Goal: Book appointment/travel/reservation

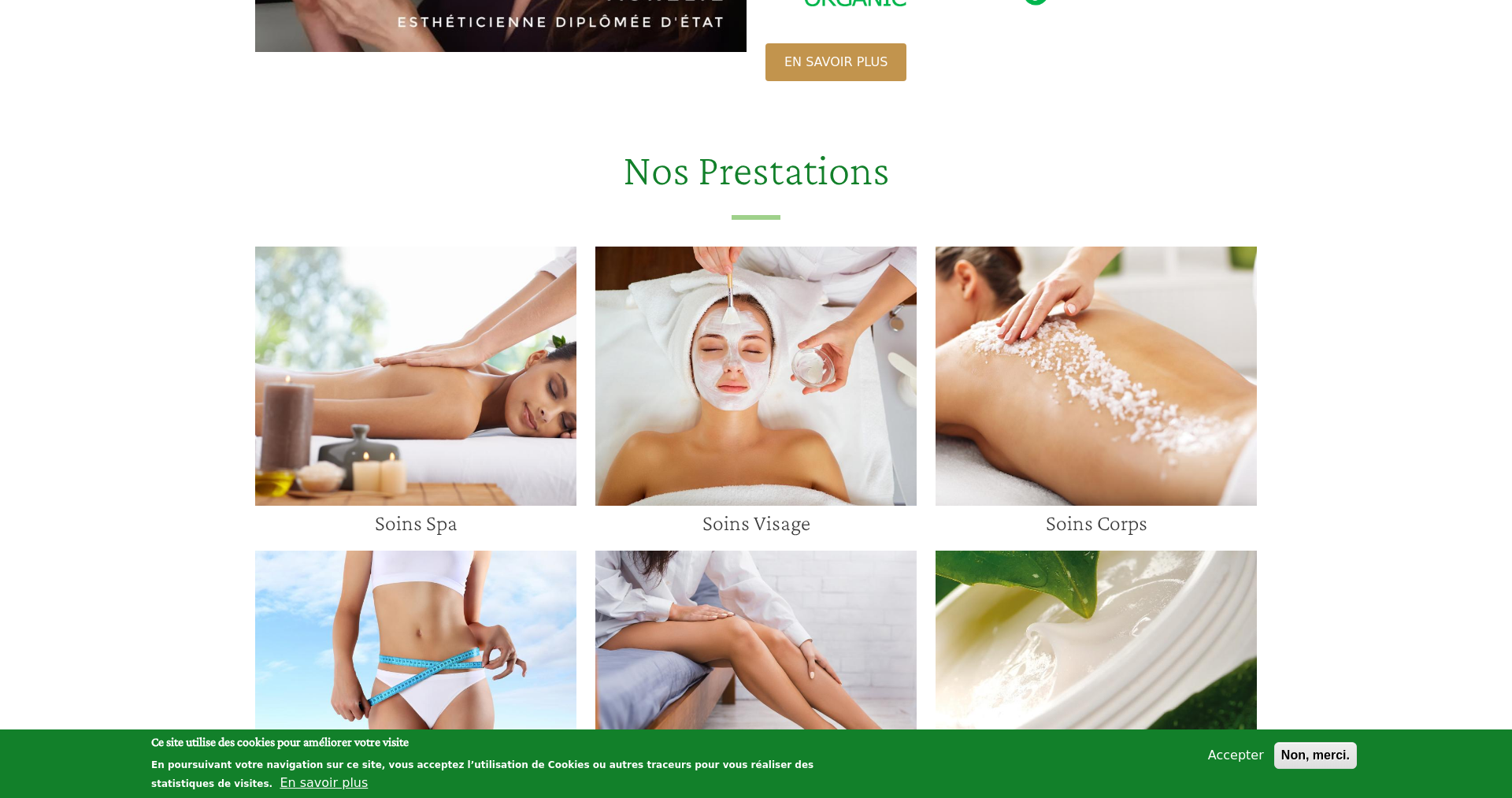
scroll to position [965, 0]
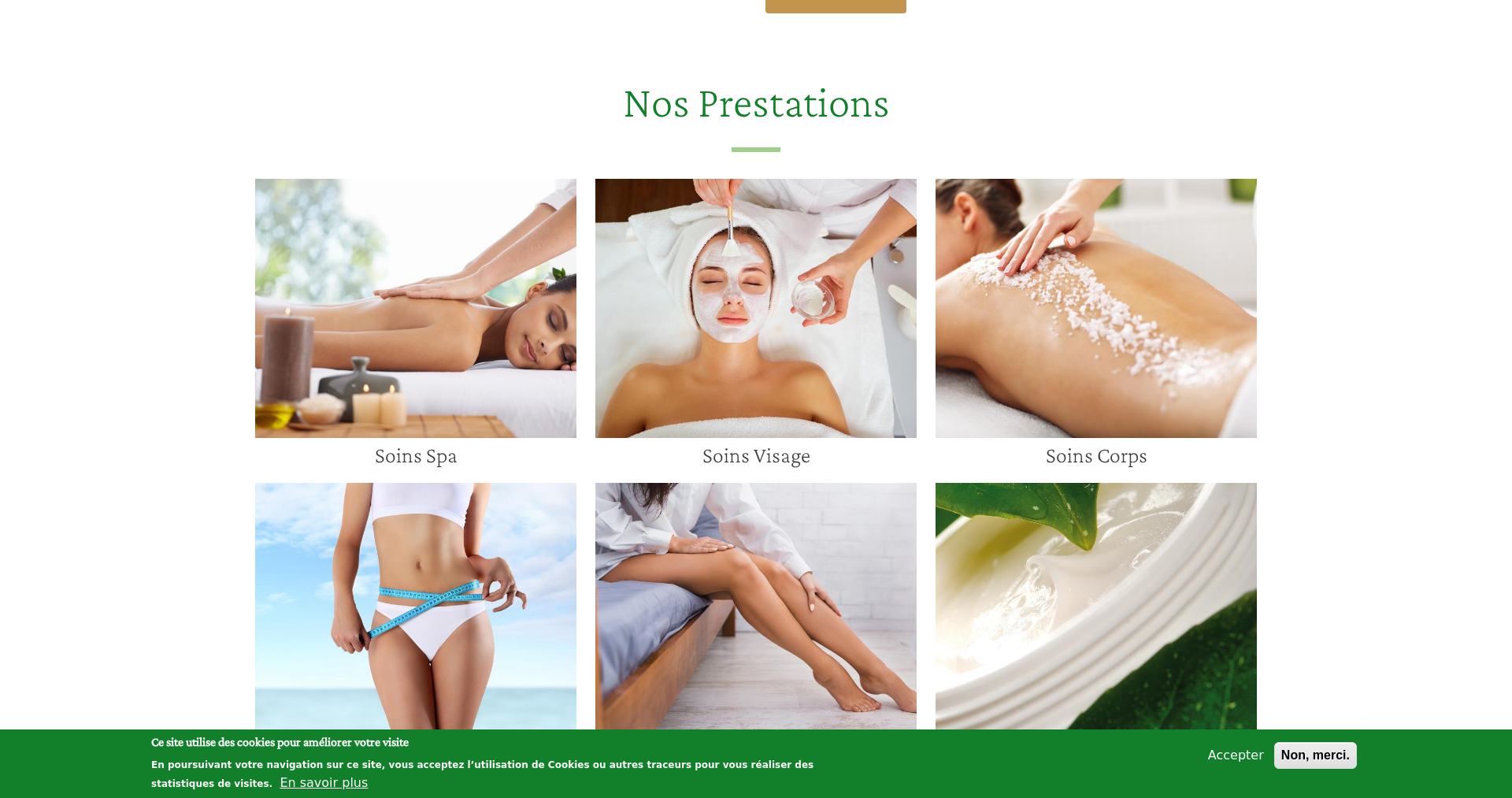
click at [789, 251] on img at bounding box center [756, 309] width 321 height 259
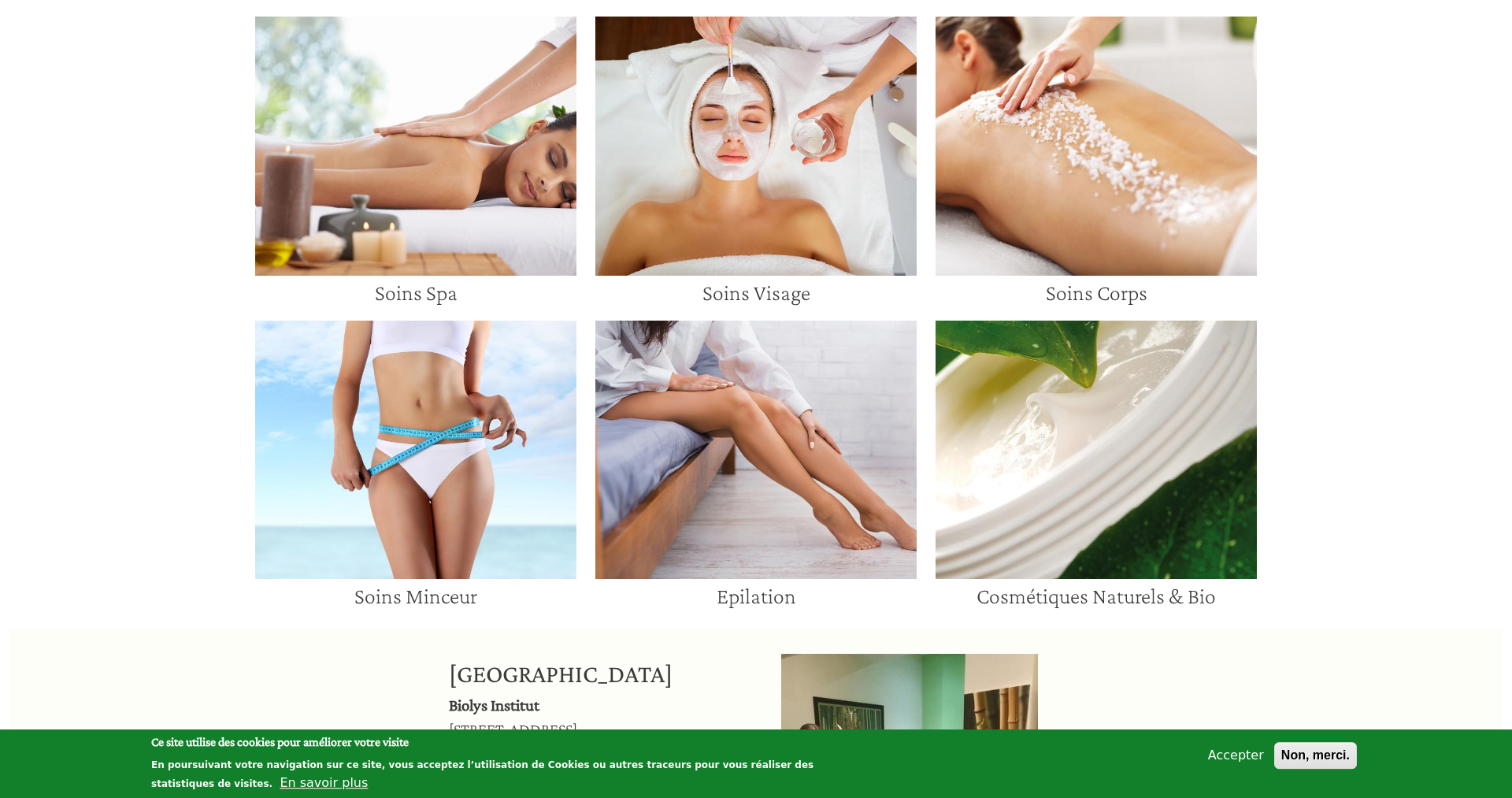
scroll to position [1045, 0]
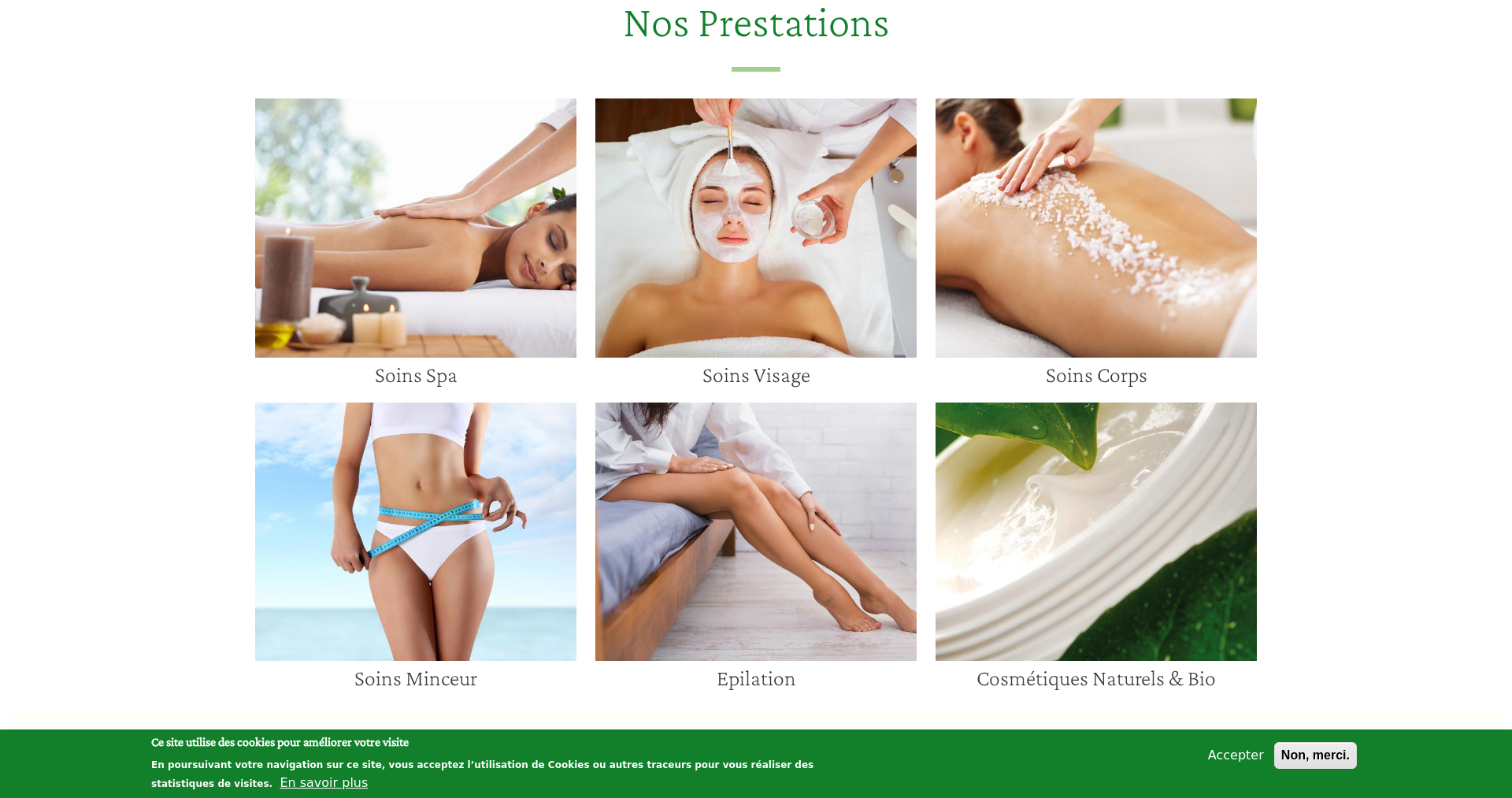
click at [786, 146] on img at bounding box center [756, 228] width 321 height 259
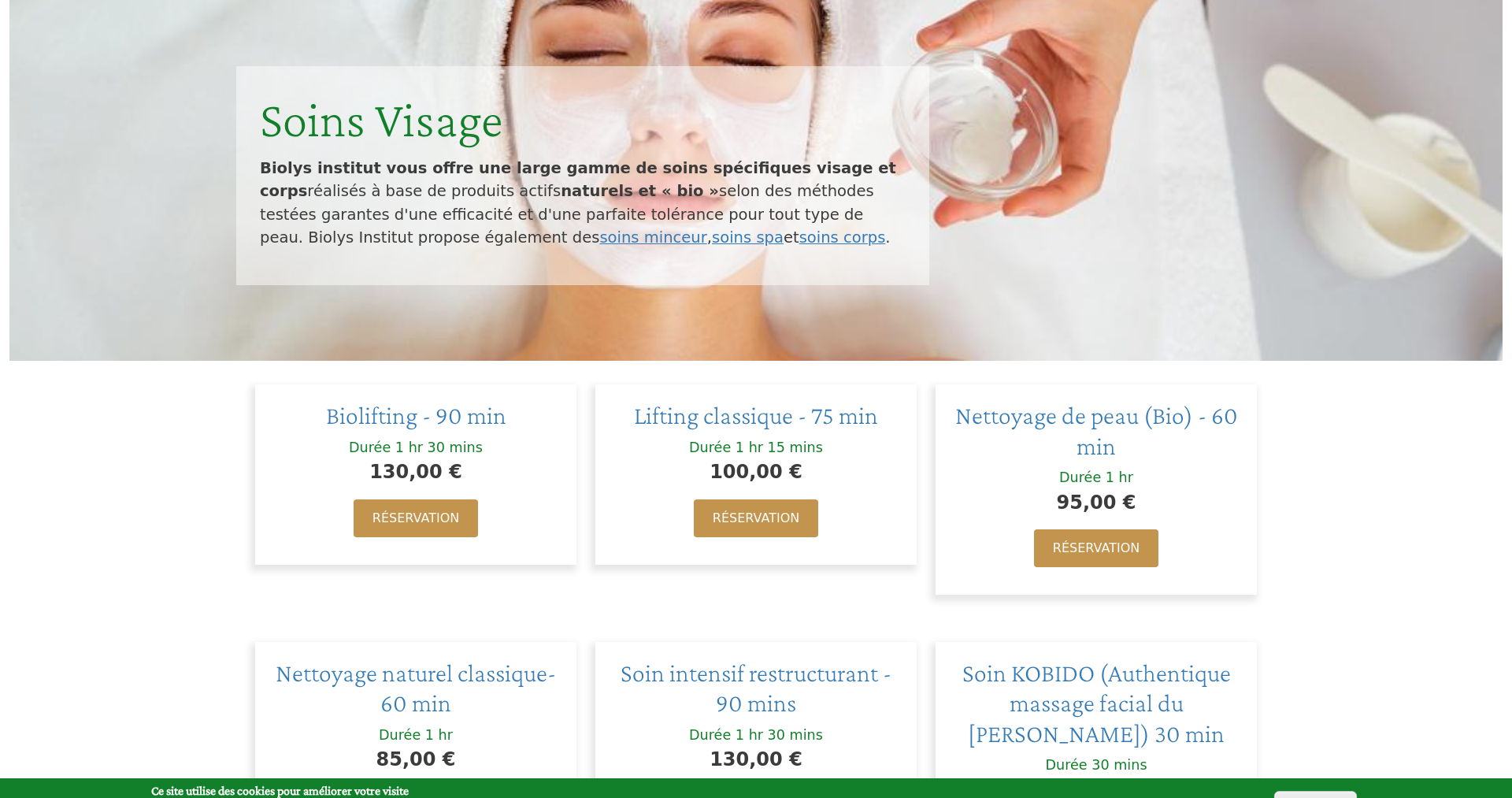
scroll to position [241, 0]
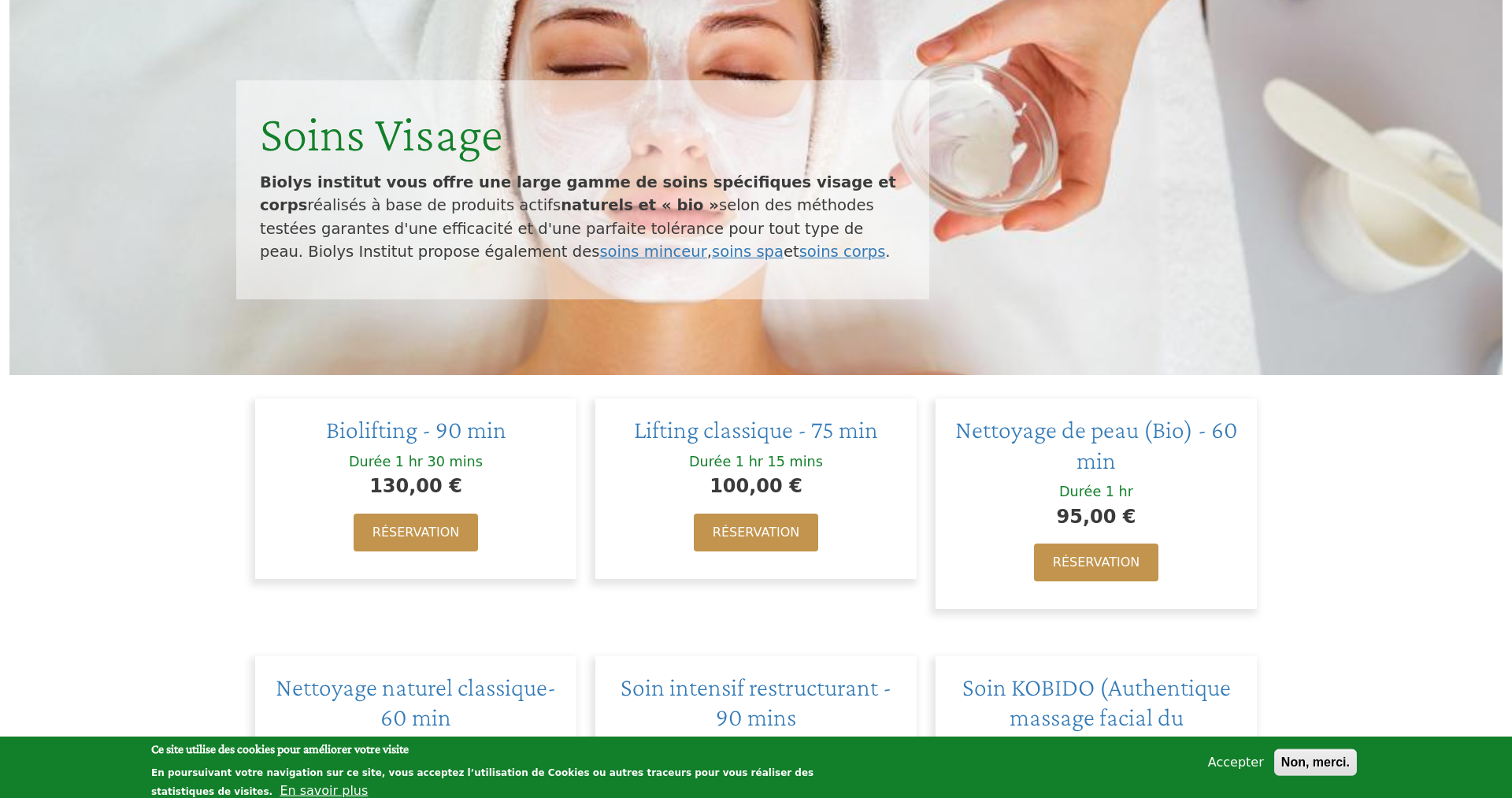
scroll to position [321, 0]
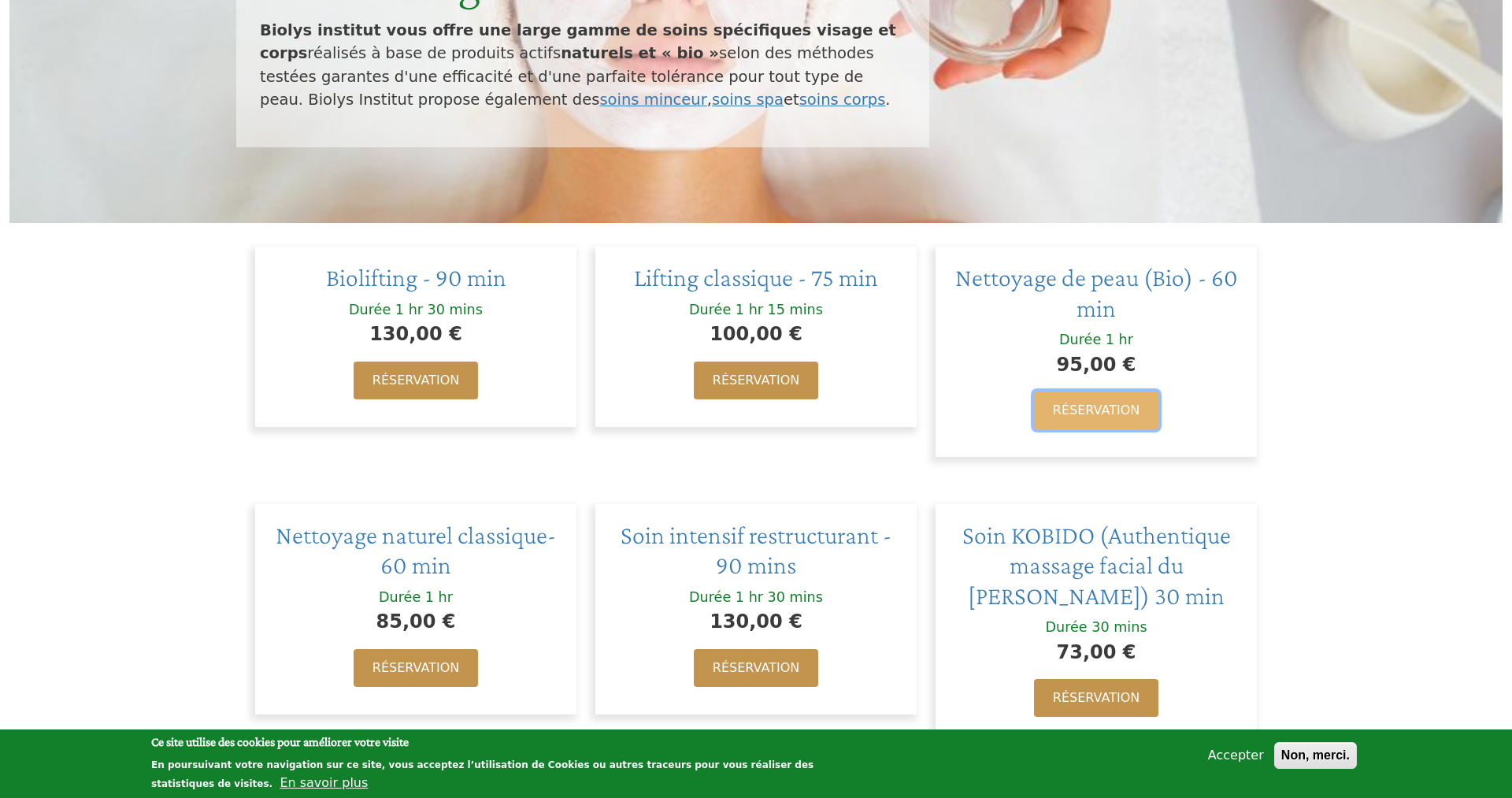
click at [1085, 417] on link "Réservation" at bounding box center [1096, 411] width 124 height 38
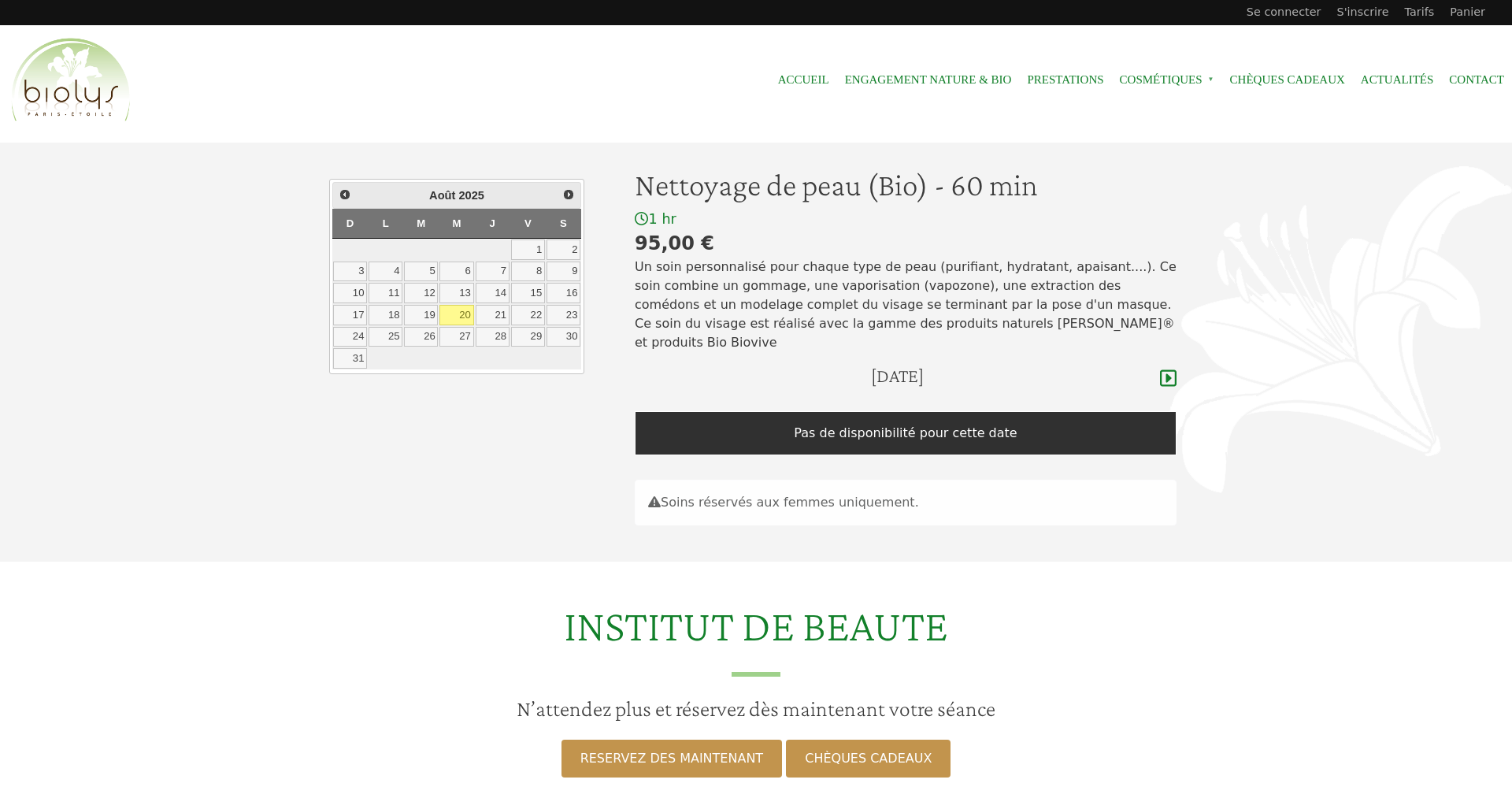
click at [1062, 370] on div "dimanche, 17 août 2025" at bounding box center [906, 379] width 542 height 29
click at [1166, 368] on link at bounding box center [1168, 379] width 17 height 22
click at [567, 194] on span "Suivant" at bounding box center [569, 194] width 13 height 13
click at [496, 274] on link "11" at bounding box center [492, 272] width 34 height 21
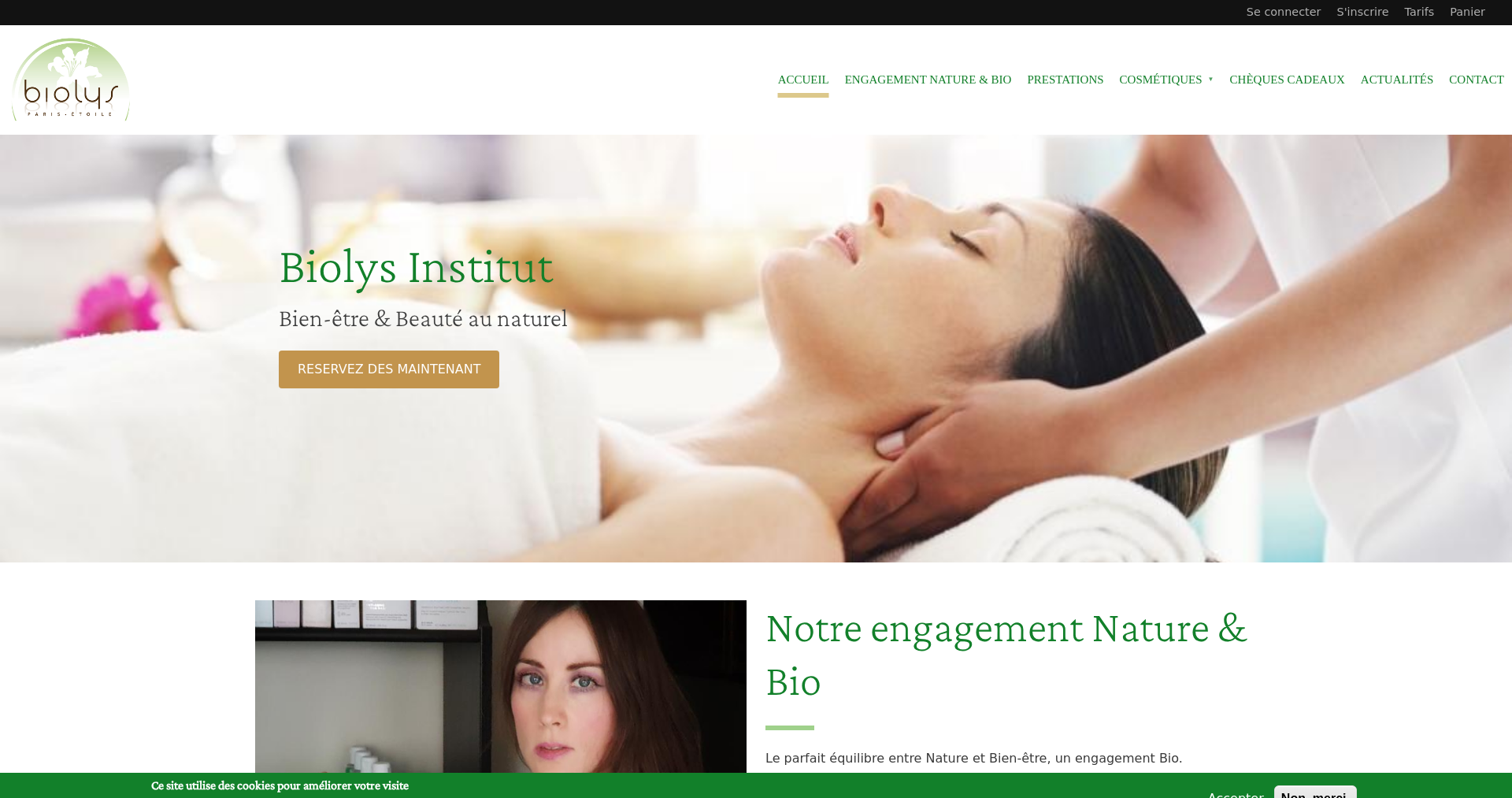
scroll to position [1045, 0]
